Goal: Task Accomplishment & Management: Use online tool/utility

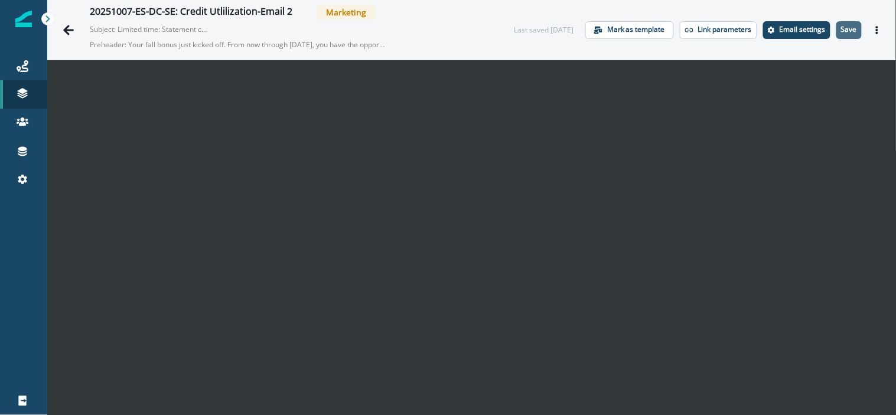
click at [847, 33] on button "Save" at bounding box center [848, 30] width 25 height 18
click at [873, 26] on icon "Actions" at bounding box center [877, 30] width 8 height 8
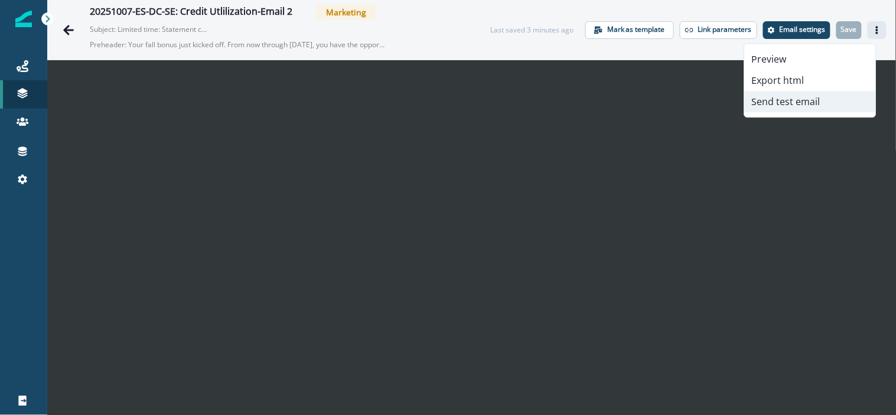
click at [773, 99] on button "Send test email" at bounding box center [809, 101] width 131 height 21
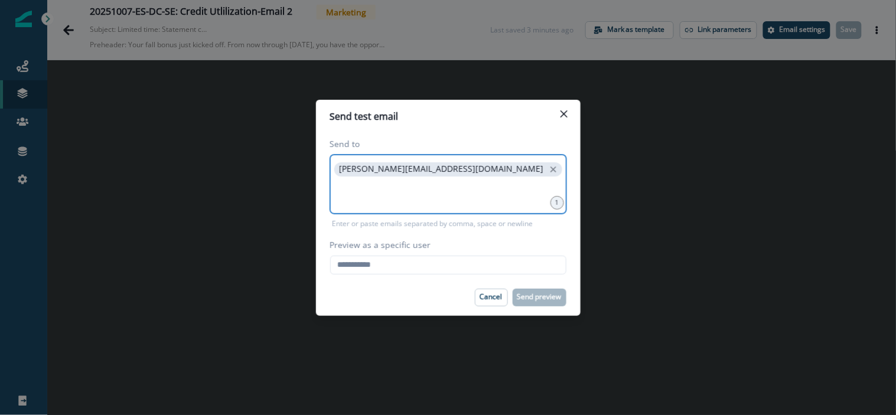
click at [390, 202] on input at bounding box center [448, 194] width 233 height 24
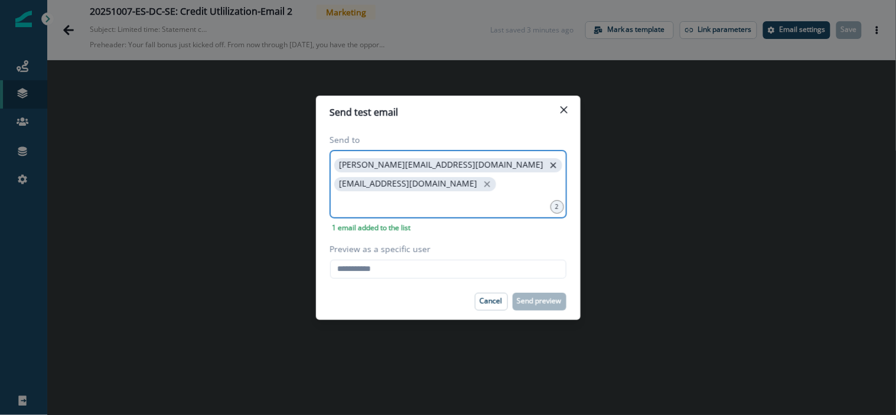
click at [548, 171] on icon "close" at bounding box center [553, 165] width 11 height 11
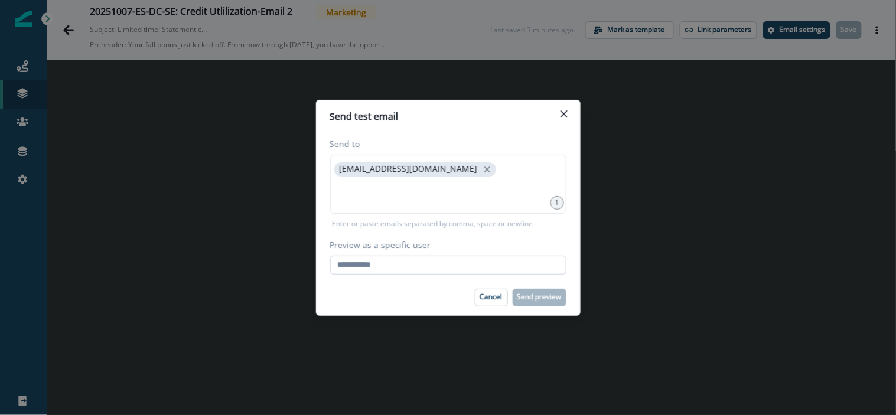
click at [365, 262] on input "Preview as a specific user" at bounding box center [448, 265] width 236 height 19
type input "**********"
click at [522, 297] on p "Send preview" at bounding box center [539, 297] width 44 height 8
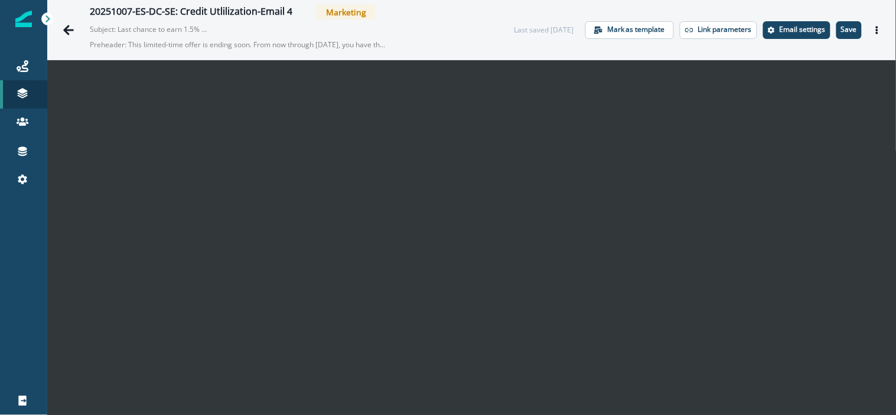
click at [22, 315] on div at bounding box center [23, 297] width 47 height 179
click at [837, 37] on button "Save" at bounding box center [848, 30] width 25 height 18
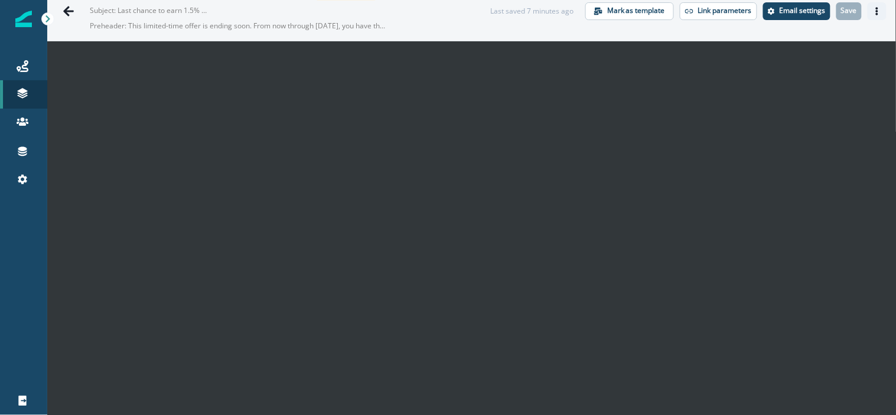
click at [867, 16] on button "Actions" at bounding box center [876, 11] width 19 height 18
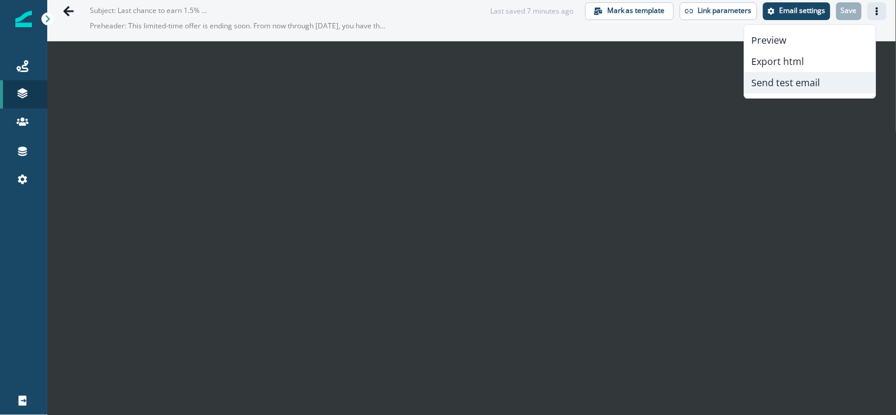
click at [796, 80] on button "Send test email" at bounding box center [809, 82] width 131 height 21
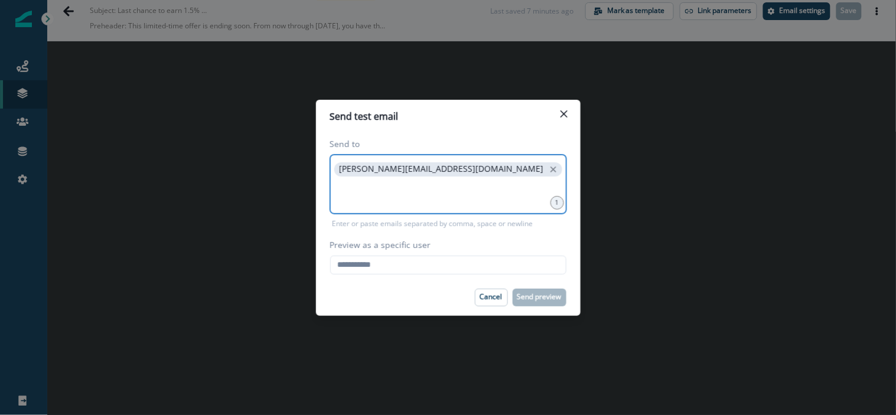
click at [446, 183] on input at bounding box center [448, 194] width 233 height 24
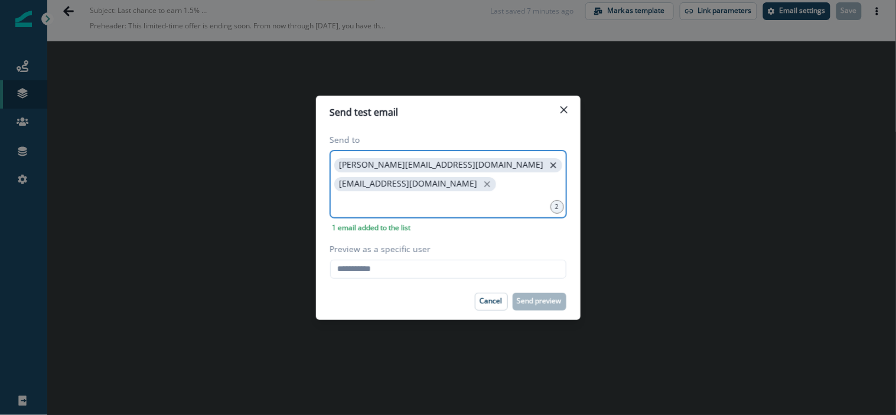
click at [548, 169] on icon "close" at bounding box center [553, 165] width 11 height 11
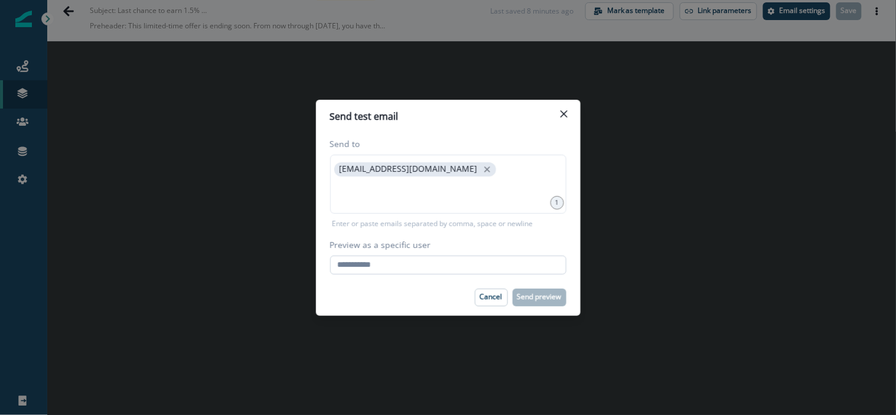
click at [355, 263] on input "Preview as a specific user" at bounding box center [448, 265] width 236 height 19
type input "**********"
click at [530, 293] on p "Send preview" at bounding box center [539, 297] width 44 height 8
drag, startPoint x: 567, startPoint y: 115, endPoint x: 555, endPoint y: 96, distance: 22.3
click at [555, 96] on div "**********" at bounding box center [448, 207] width 896 height 415
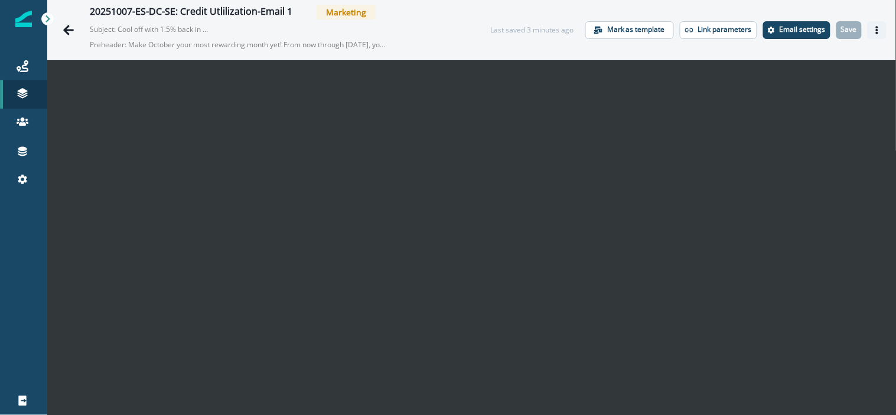
click at [873, 30] on icon "Actions" at bounding box center [877, 30] width 8 height 8
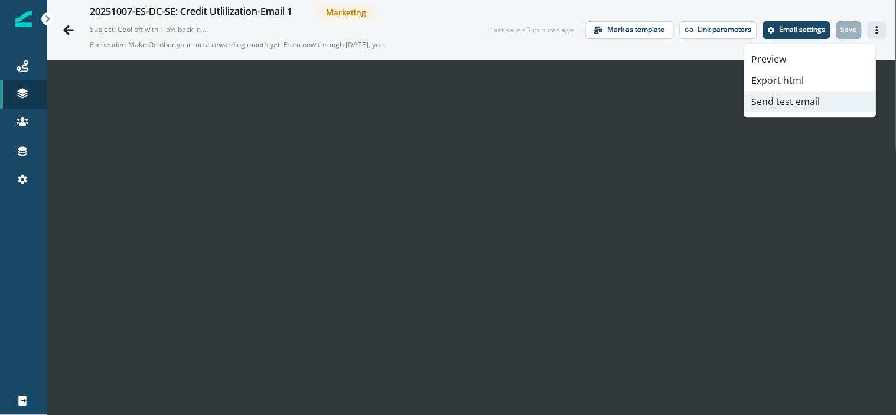
click at [804, 107] on button "Send test email" at bounding box center [809, 101] width 131 height 21
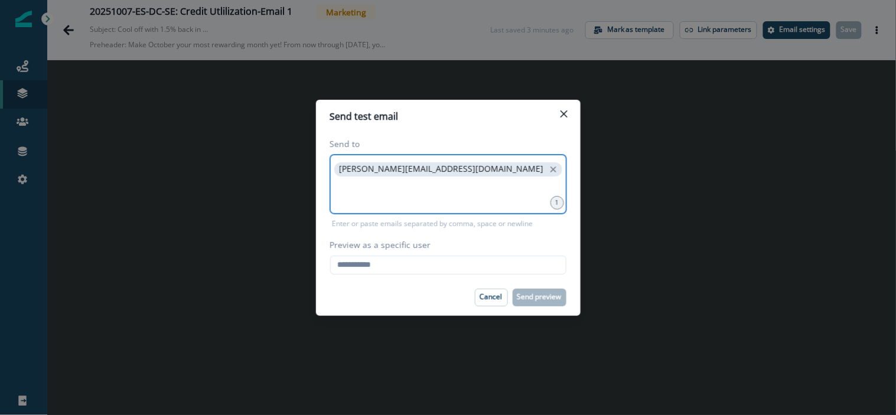
click at [427, 196] on input at bounding box center [448, 194] width 233 height 24
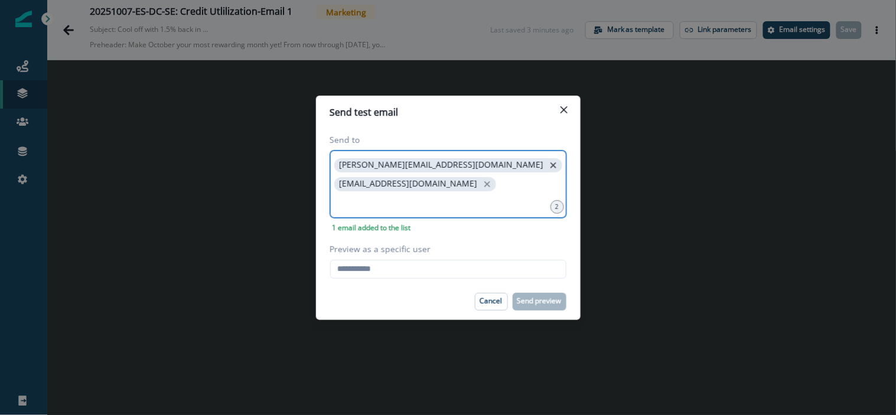
click at [548, 171] on icon "close" at bounding box center [553, 165] width 11 height 11
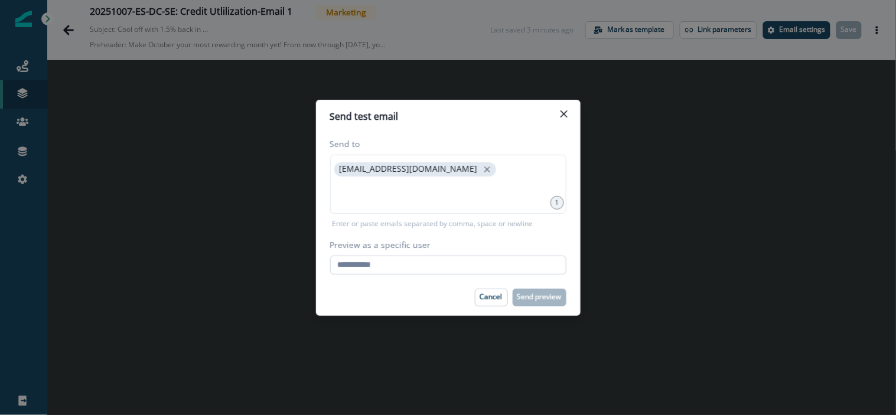
click at [401, 267] on input "Preview as a specific user" at bounding box center [448, 265] width 236 height 19
type input "**********"
click at [541, 311] on footer "Cancel Send preview" at bounding box center [448, 297] width 264 height 37
click at [541, 302] on button "Send preview" at bounding box center [539, 298] width 54 height 18
click at [564, 111] on icon "Close" at bounding box center [563, 113] width 7 height 7
